Goal: Task Accomplishment & Management: Manage account settings

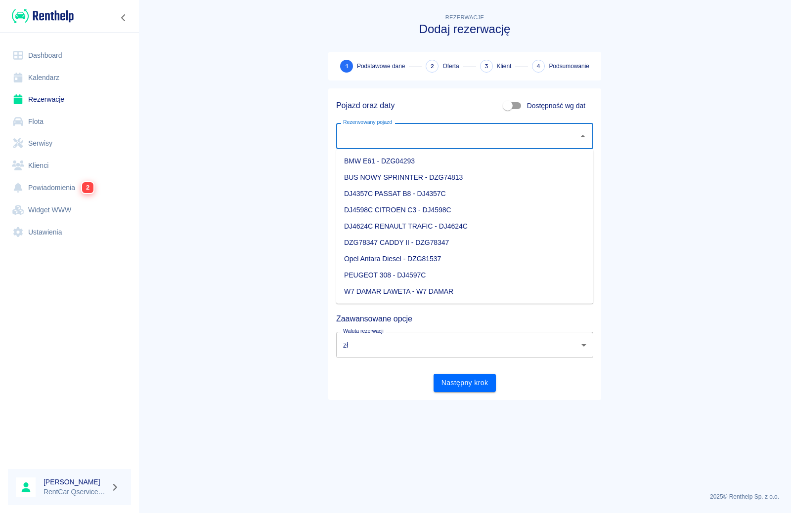
click at [488, 136] on input "Rezerwowany pojazd" at bounding box center [456, 135] width 233 height 17
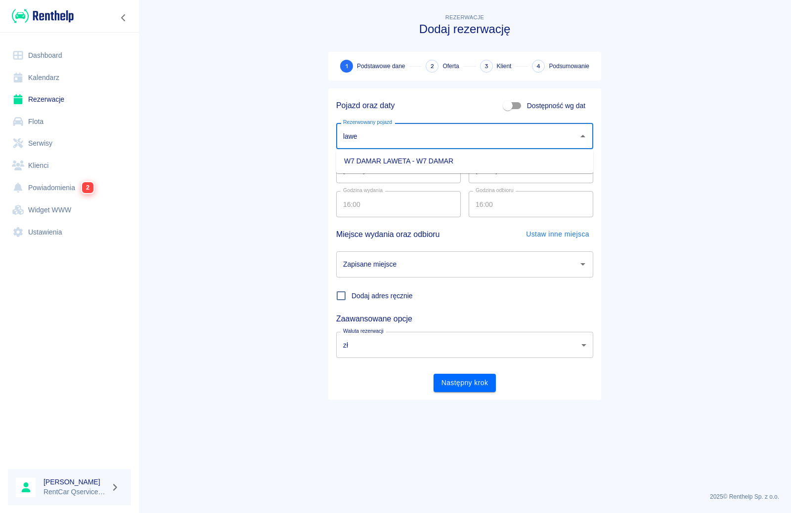
click at [433, 166] on li "W7 DAMAR LAWETA - W7 DAMAR" at bounding box center [464, 161] width 257 height 16
type input "W7 DAMAR LAWETA - W7 DAMAR"
click at [482, 174] on input "[DATE]" at bounding box center [530, 170] width 125 height 26
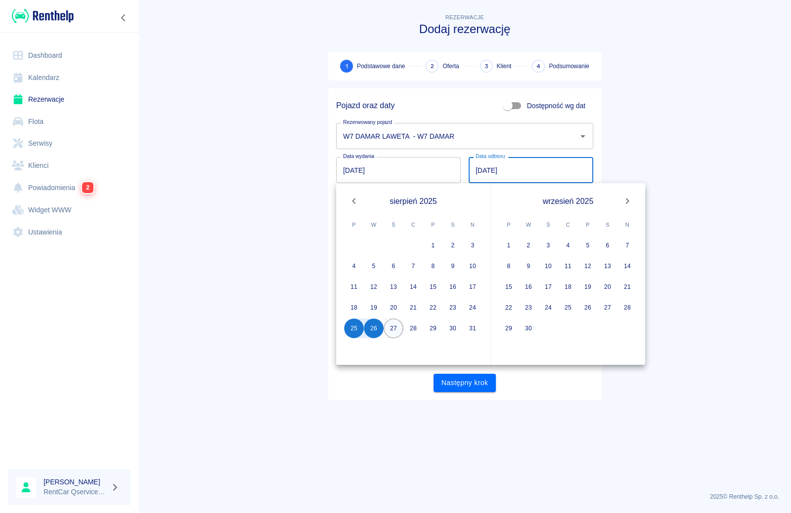
click at [393, 328] on button "27" at bounding box center [393, 329] width 20 height 20
type input "[DATE]"
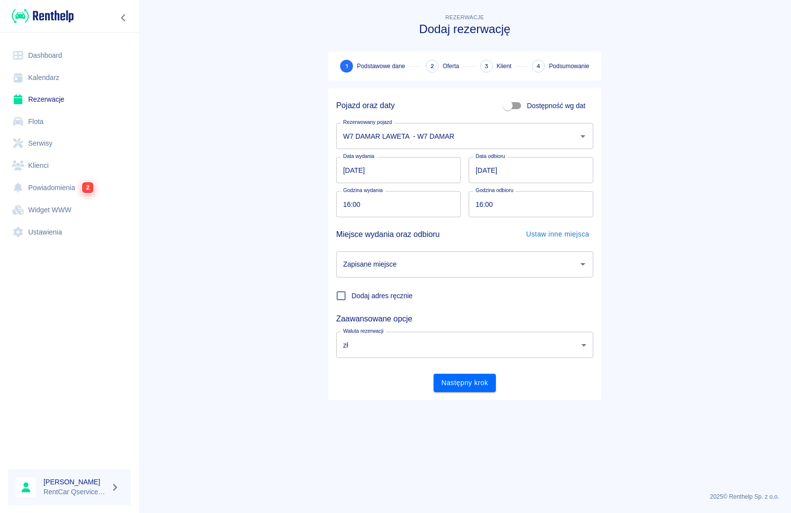
click at [410, 270] on input "Zapisane miejsce" at bounding box center [456, 264] width 233 height 17
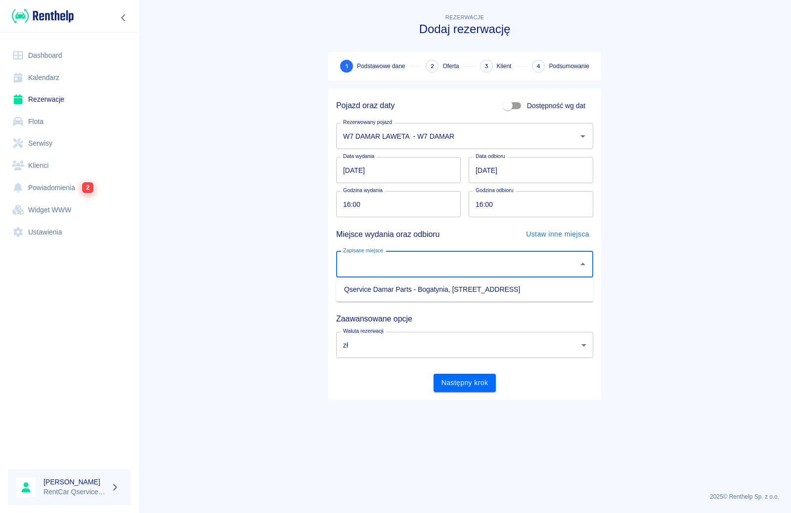
click at [405, 292] on li "Qservice Damar Parts - Bogatynia, [STREET_ADDRESS]" at bounding box center [464, 290] width 257 height 16
type input "Qservice Damar Parts - Bogatynia, [STREET_ADDRESS]"
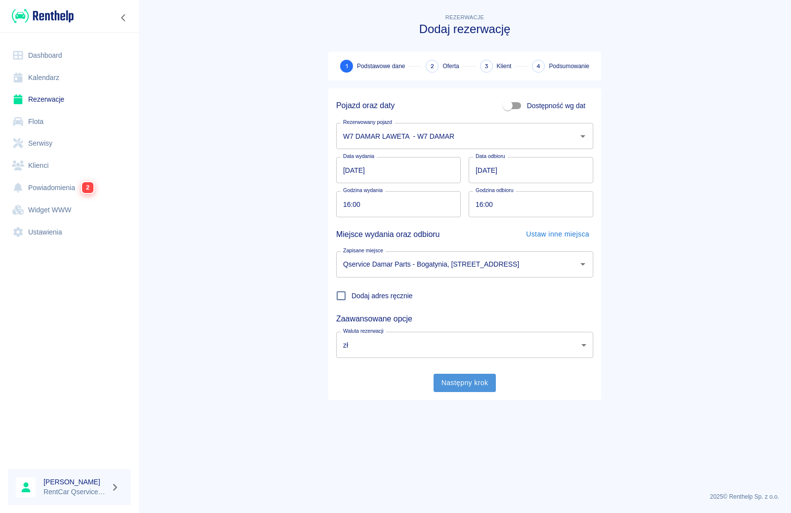
click at [444, 382] on button "Następny krok" at bounding box center [464, 383] width 63 height 18
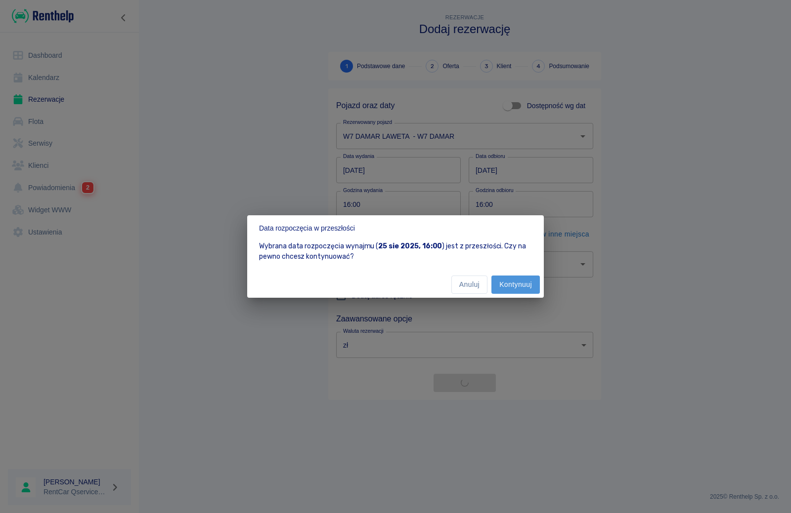
click at [519, 286] on button "Kontynuuj" at bounding box center [515, 285] width 48 height 18
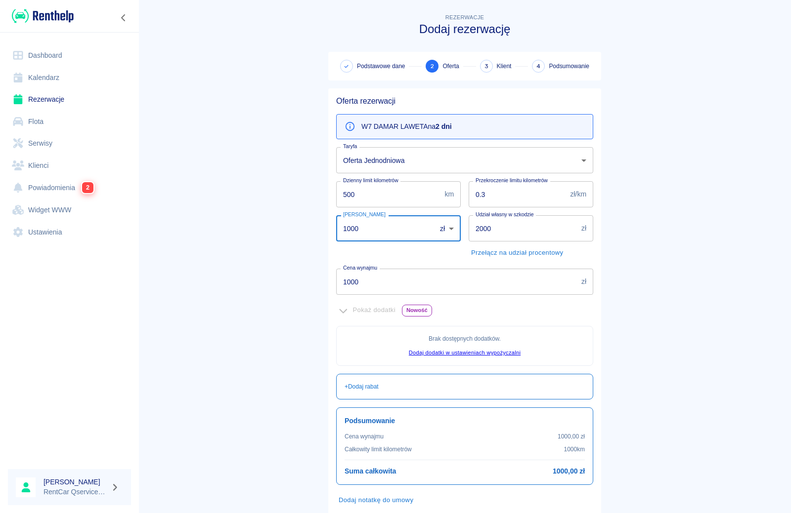
click at [401, 227] on input "1000" at bounding box center [382, 228] width 93 height 26
type input "1"
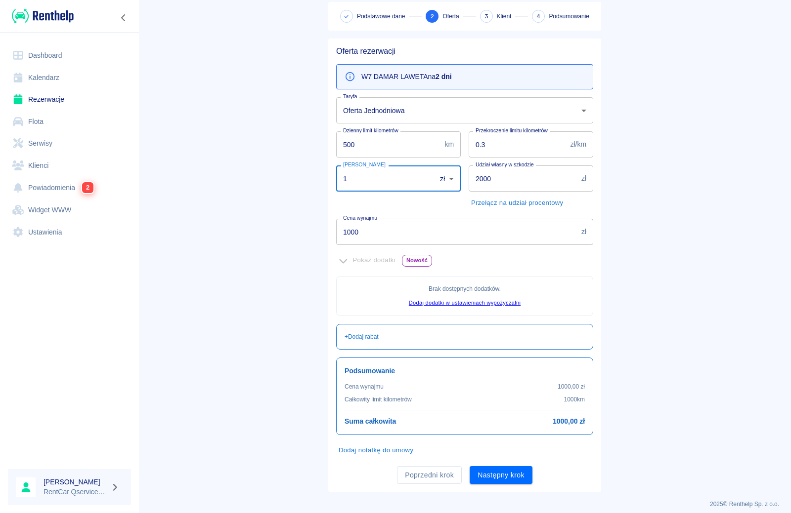
scroll to position [57, 0]
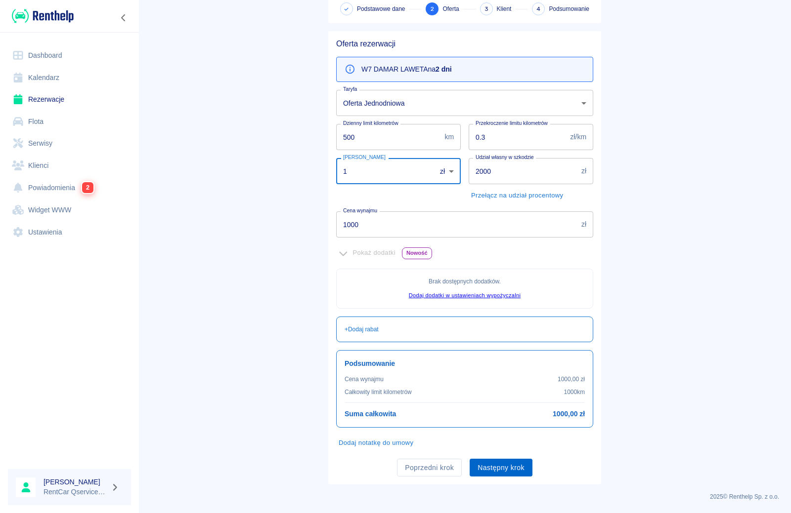
click at [495, 469] on button "Następny krok" at bounding box center [500, 468] width 63 height 18
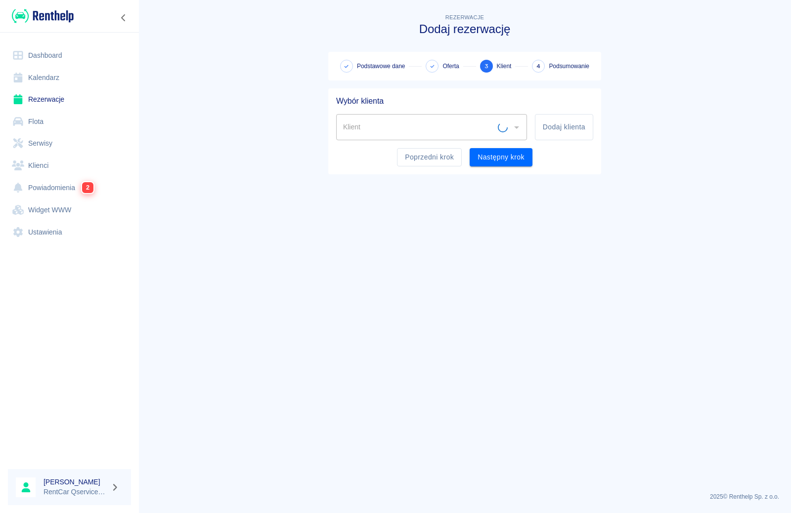
scroll to position [0, 0]
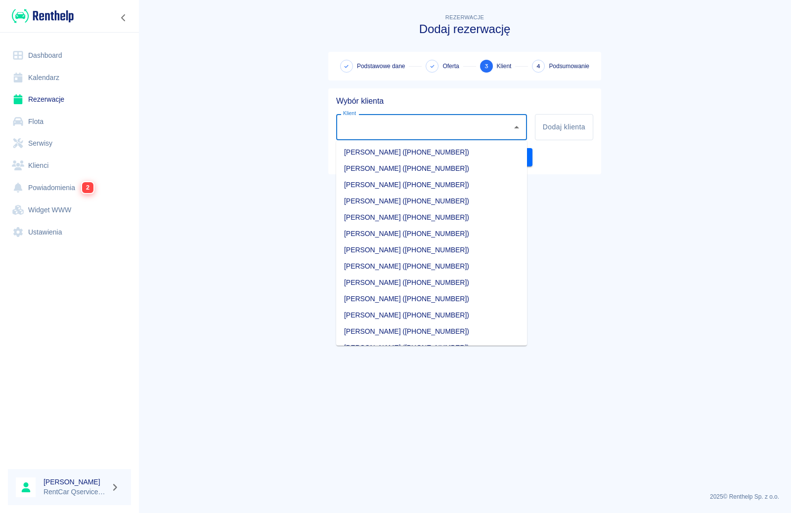
click at [417, 132] on input "Klient" at bounding box center [423, 127] width 167 height 17
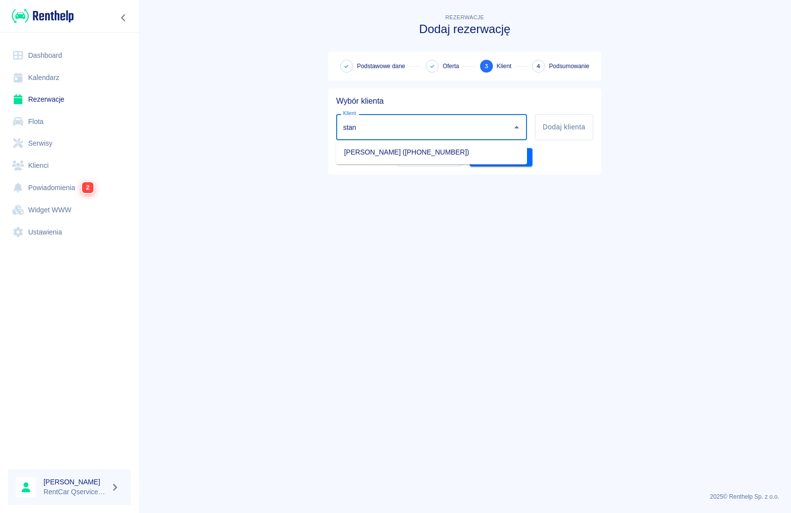
click at [404, 151] on li "[PERSON_NAME] ([PHONE_NUMBER])" at bounding box center [431, 152] width 191 height 16
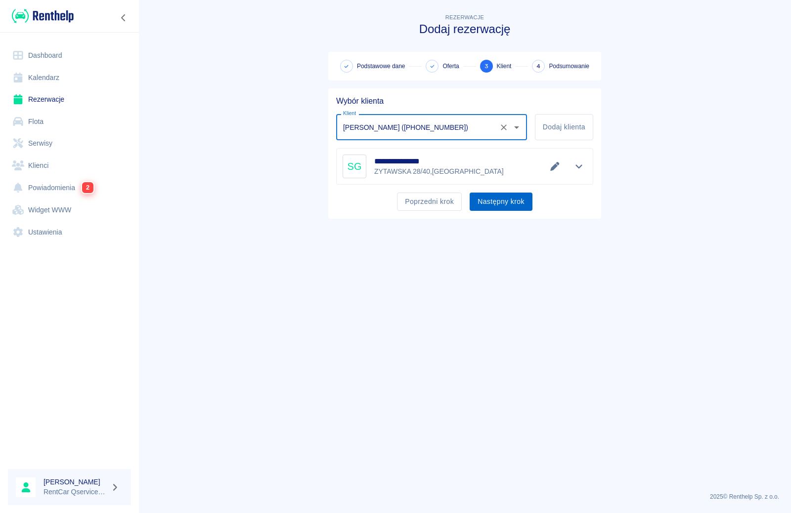
type input "[PERSON_NAME] ([PHONE_NUMBER])"
click at [503, 208] on button "Następny krok" at bounding box center [500, 202] width 63 height 18
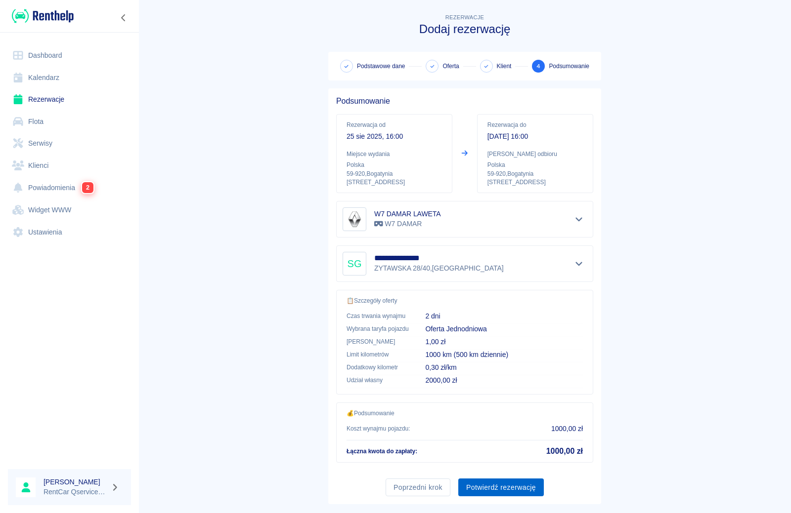
click at [495, 492] on button "Potwierdź rezerwację" at bounding box center [500, 488] width 85 height 18
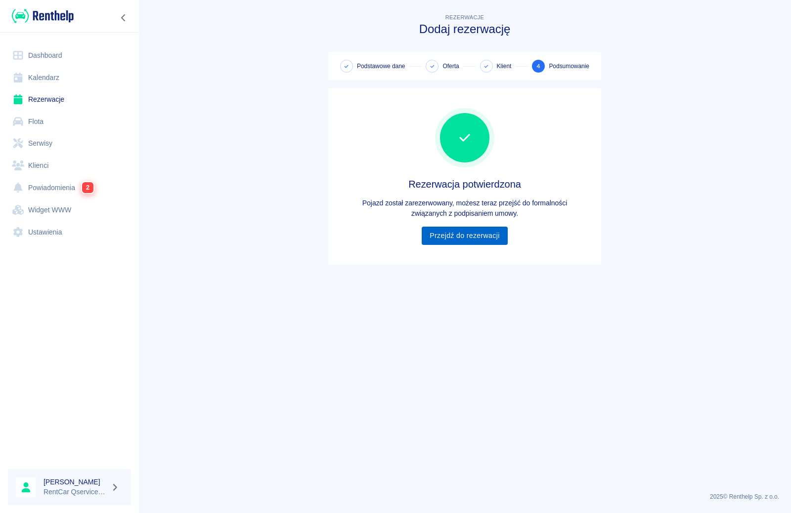
click at [451, 237] on link "Przejdź do rezerwacji" at bounding box center [463, 236] width 85 height 18
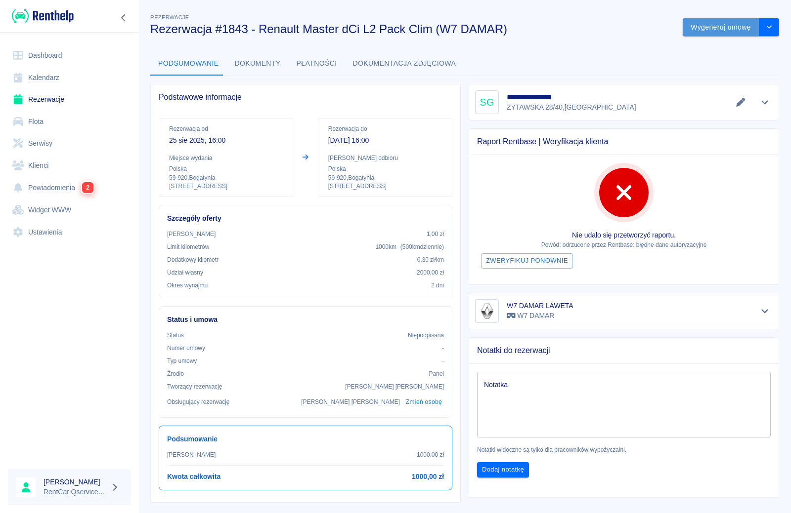
click at [728, 28] on button "Wygeneruj umowę" at bounding box center [720, 27] width 77 height 18
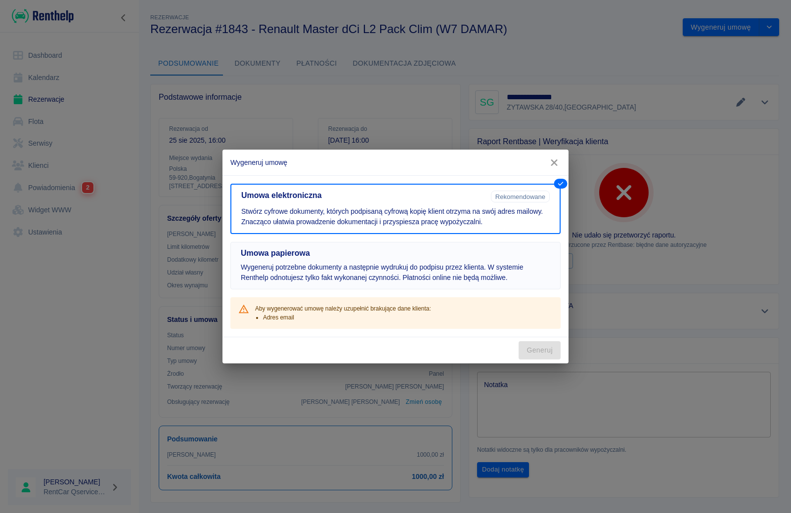
click at [464, 278] on p "Wygeneruj potrzebne dokumenty a następnie wydrukuj do podpisu przez klienta. W …" at bounding box center [395, 272] width 309 height 21
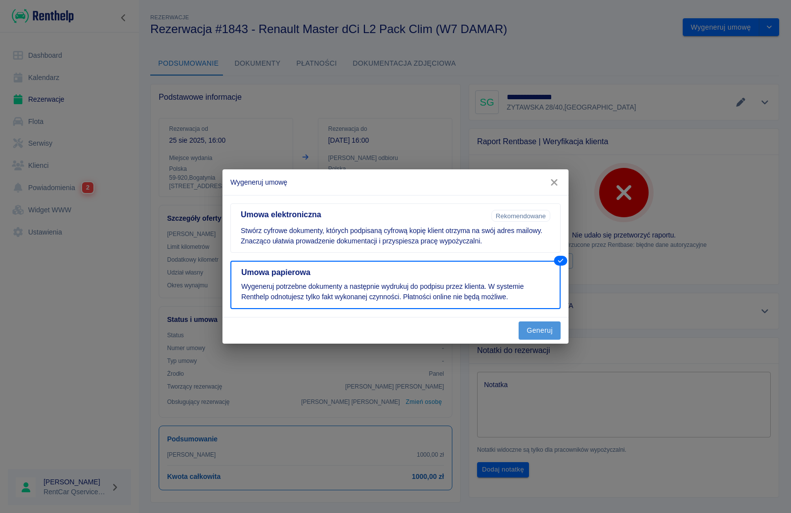
click at [536, 332] on button "Generuj" at bounding box center [539, 331] width 42 height 18
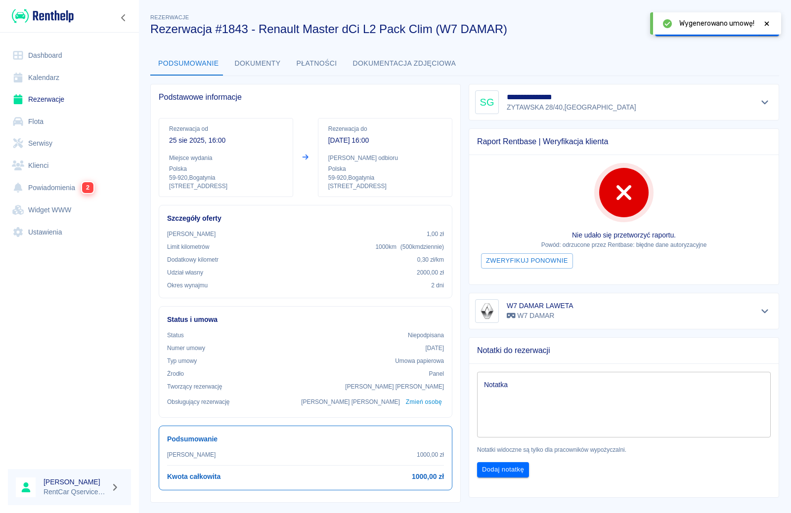
click at [768, 24] on icon at bounding box center [766, 23] width 9 height 7
click at [742, 29] on button "Oznacz: umowa podpisana" at bounding box center [707, 27] width 104 height 18
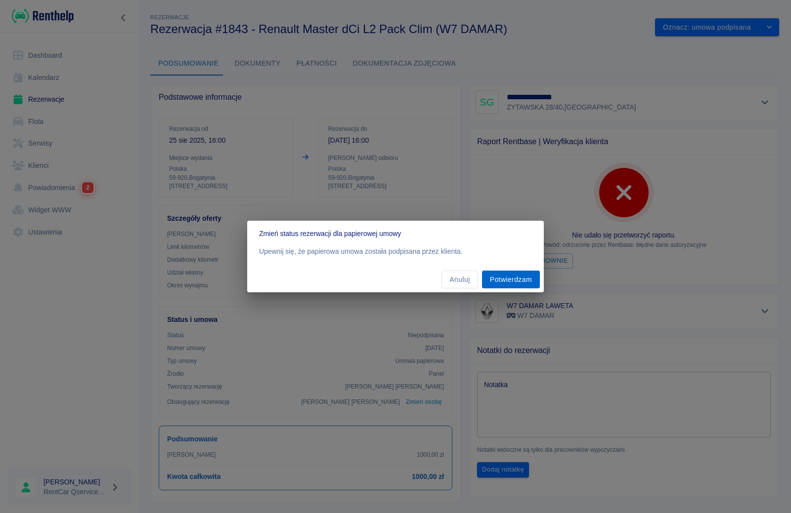
click at [512, 276] on button "Potwierdzam" at bounding box center [511, 280] width 58 height 18
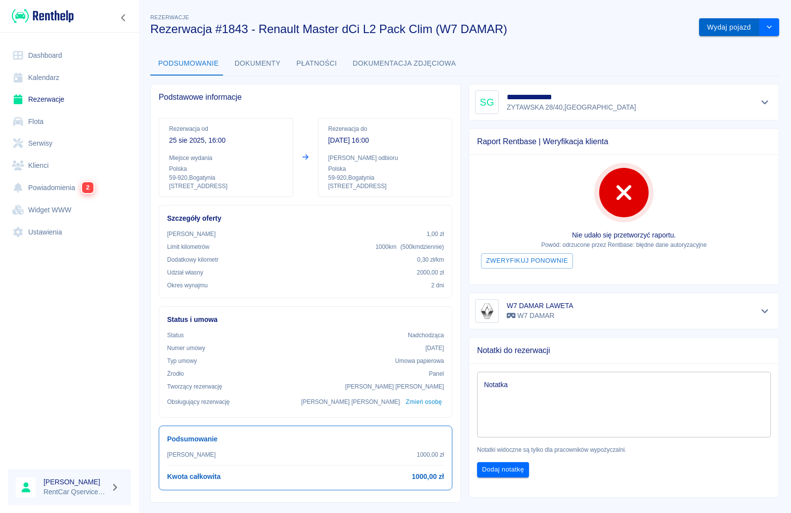
click at [734, 27] on button "Wydaj pojazd" at bounding box center [729, 27] width 60 height 18
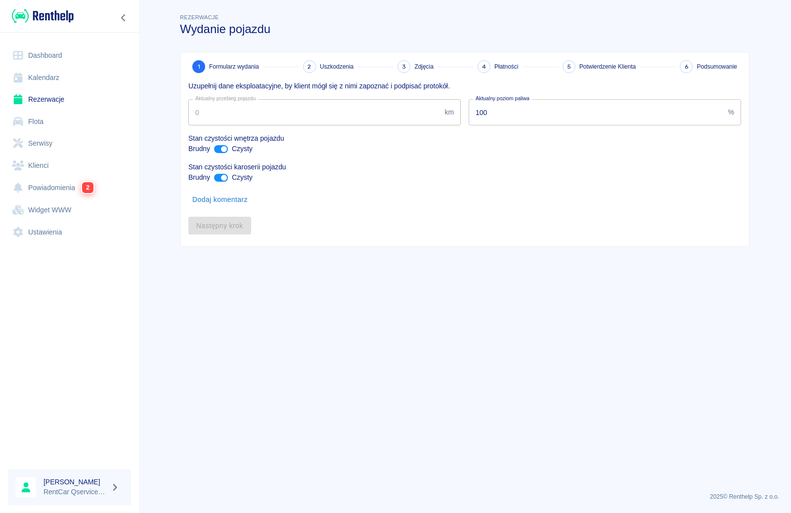
type input "96145"
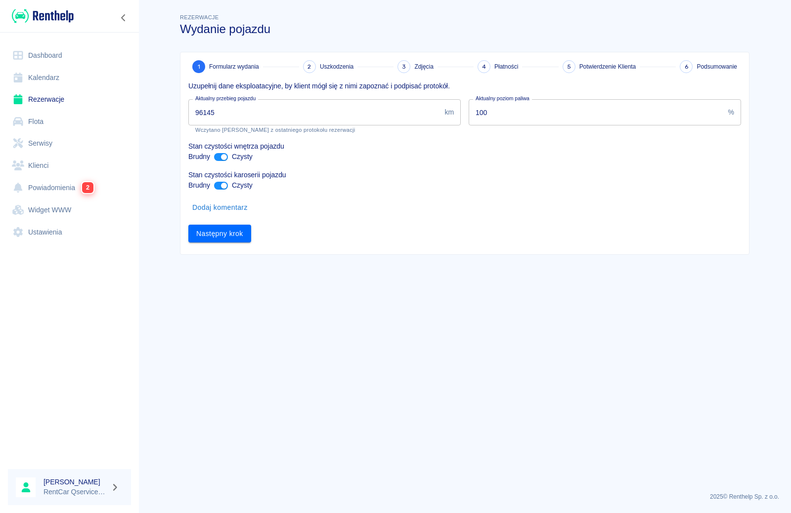
click at [268, 119] on input "96145" at bounding box center [314, 112] width 252 height 26
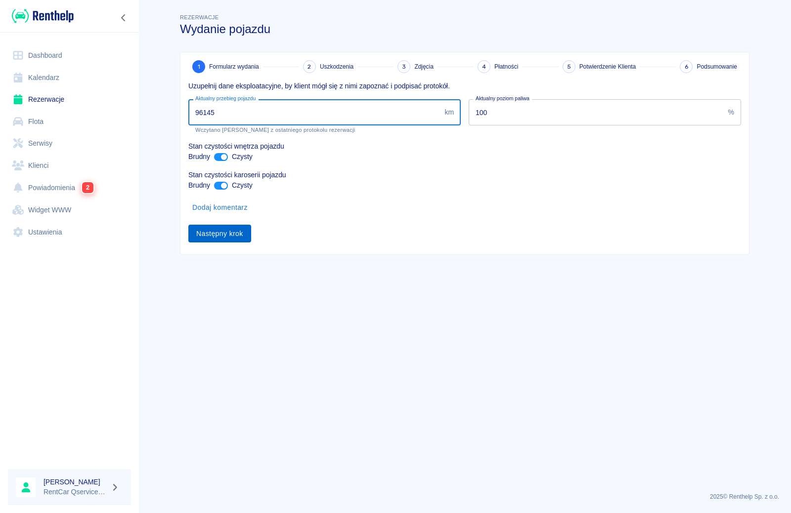
click at [238, 229] on button "Następny krok" at bounding box center [219, 234] width 63 height 18
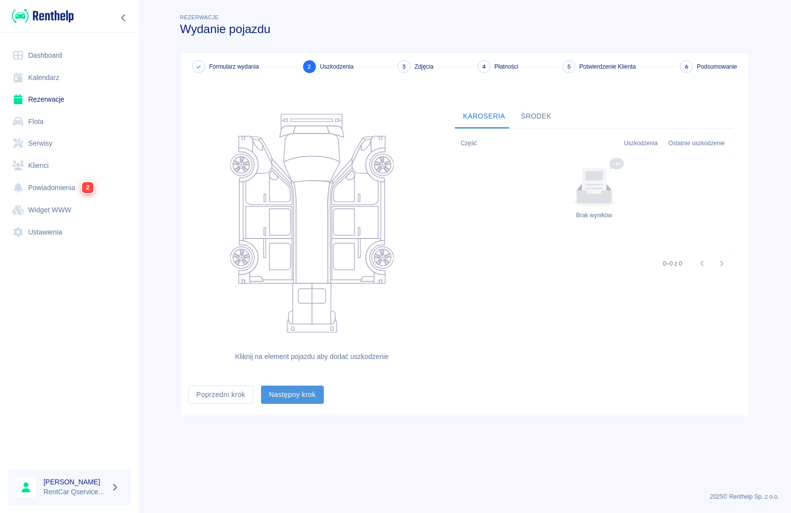
click at [291, 398] on button "Następny krok" at bounding box center [292, 395] width 63 height 18
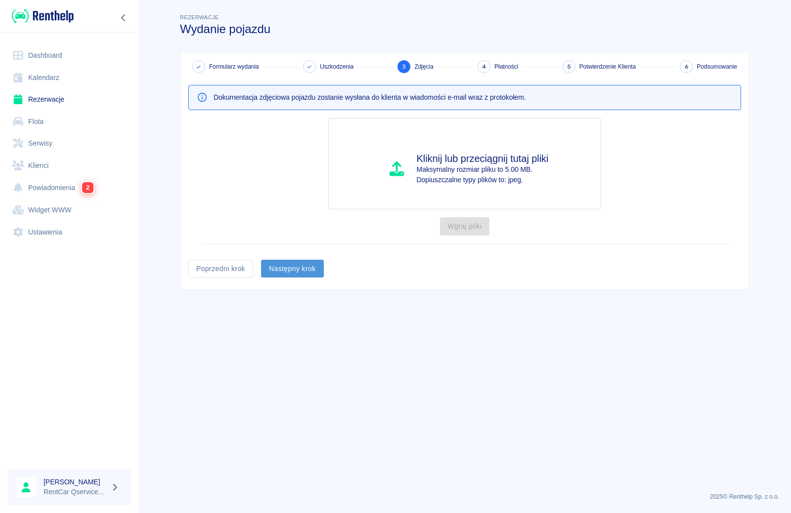
click at [292, 271] on button "Następny krok" at bounding box center [292, 269] width 63 height 18
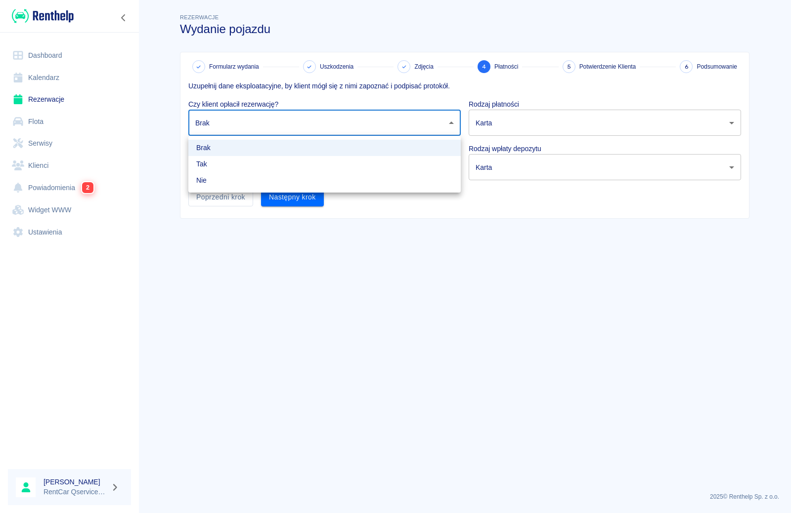
click at [262, 124] on body "Używamy plików Cookies, by zapewnić Ci najlepsze możliwe doświadczenie. Aby dow…" at bounding box center [395, 256] width 791 height 513
click at [269, 181] on li "Nie" at bounding box center [324, 180] width 272 height 16
type input "false"
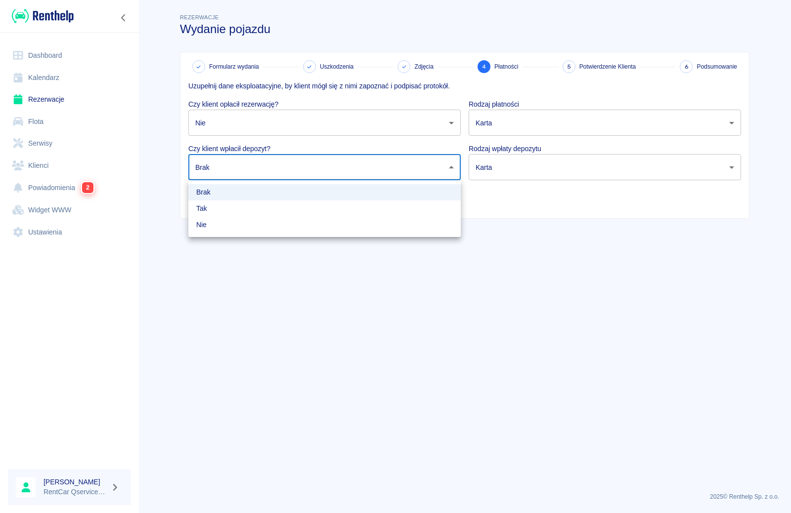
click at [259, 170] on body "Używamy plików Cookies, by zapewnić Ci najlepsze możliwe doświadczenie. Aby dow…" at bounding box center [395, 256] width 791 height 513
click at [271, 224] on li "Nie" at bounding box center [324, 225] width 272 height 16
type input "false"
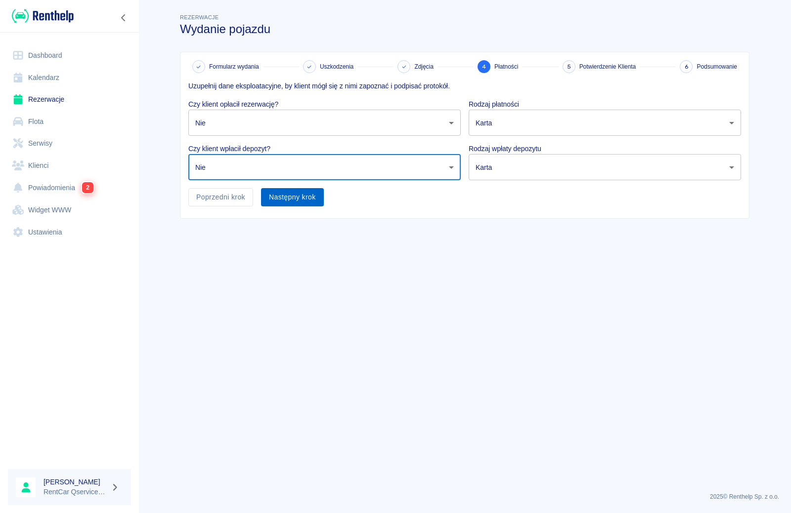
click at [278, 201] on button "Następny krok" at bounding box center [292, 197] width 63 height 18
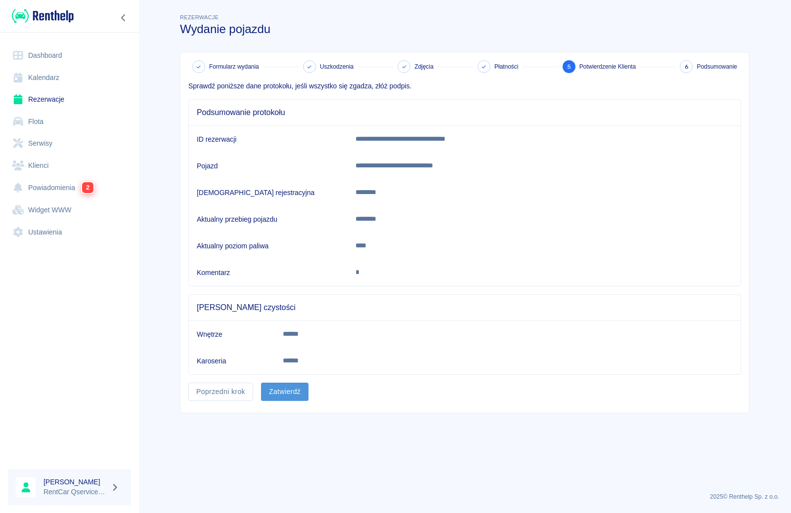
click at [275, 388] on button "Zatwierdź" at bounding box center [284, 392] width 47 height 18
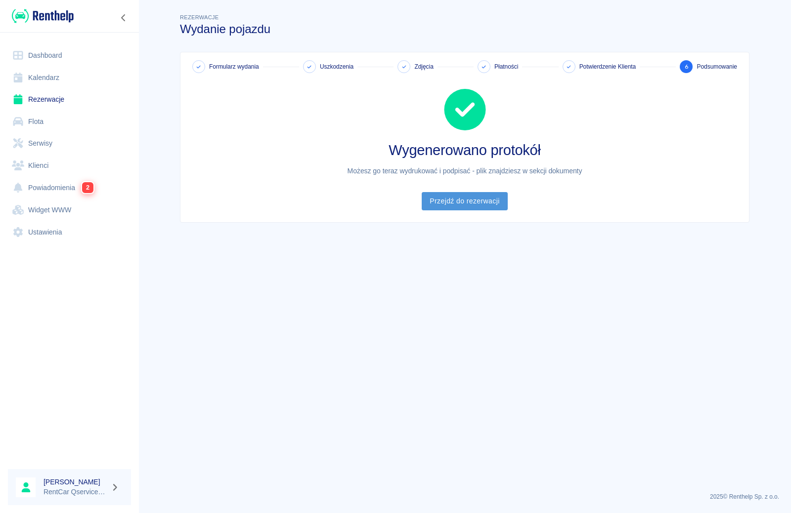
click at [460, 204] on link "Przejdź do rezerwacji" at bounding box center [463, 201] width 85 height 18
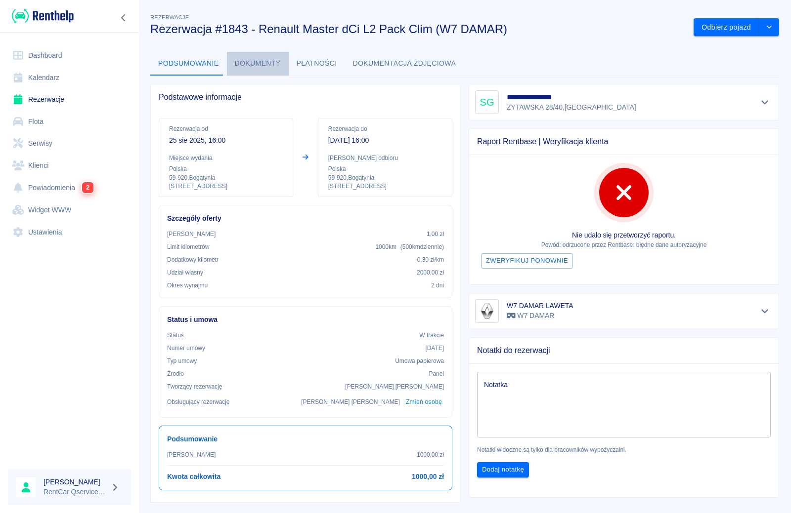
click at [256, 64] on button "Dokumenty" at bounding box center [258, 64] width 62 height 24
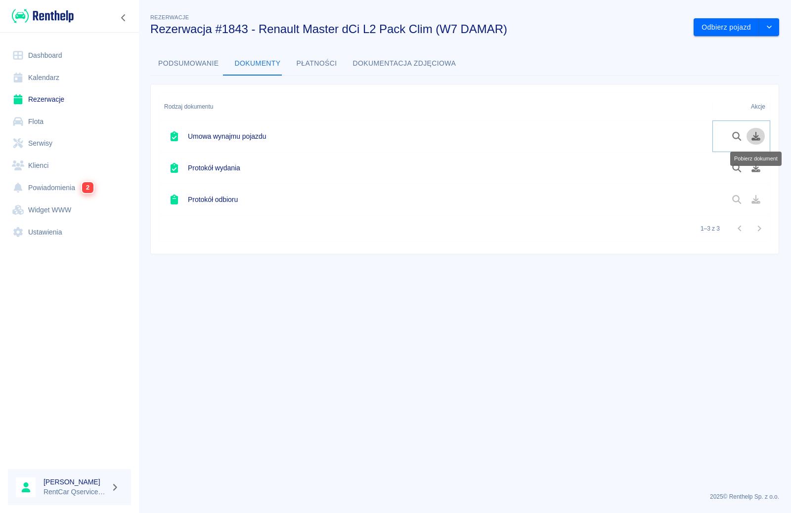
click at [753, 136] on icon "Pobierz dokument" at bounding box center [755, 136] width 9 height 9
click at [760, 168] on icon "Pobierz dokument" at bounding box center [755, 168] width 11 height 9
